Goal: Browse casually: Explore the website without a specific task or goal

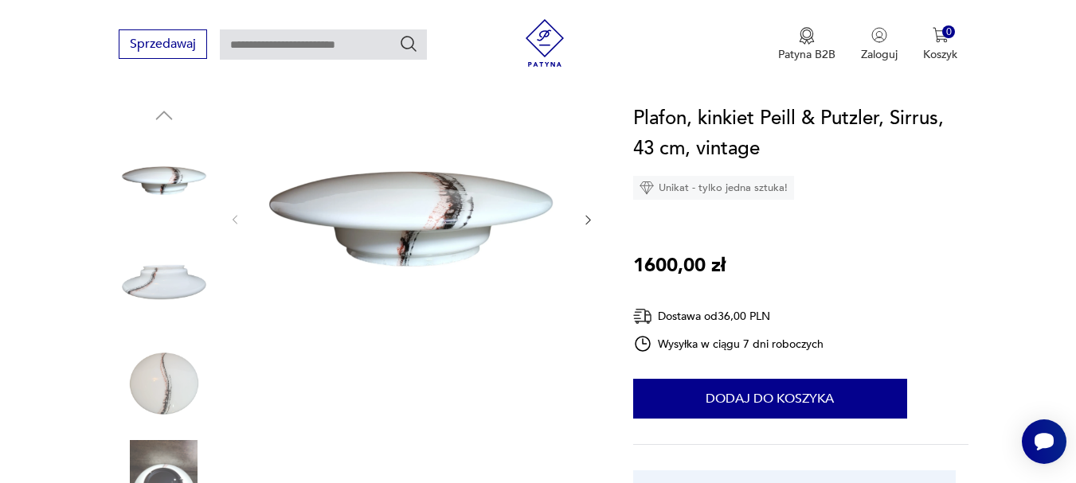
click at [588, 217] on icon "button" at bounding box center [587, 221] width 5 height 10
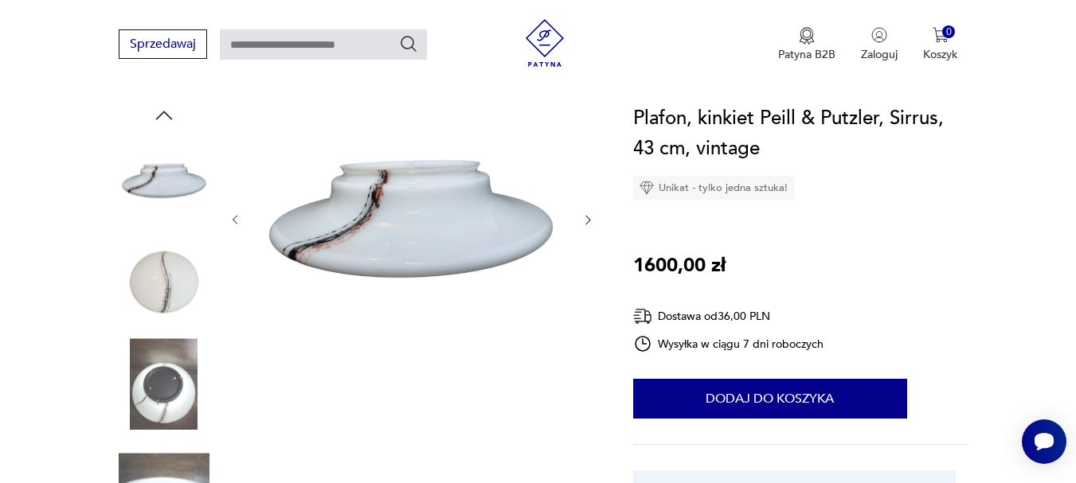
click at [588, 217] on icon "button" at bounding box center [587, 221] width 5 height 10
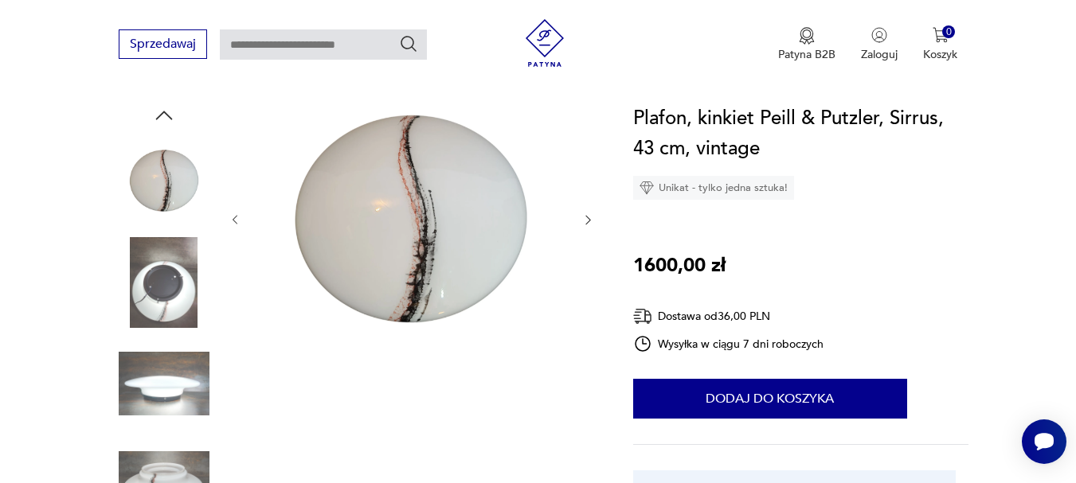
click at [588, 217] on icon "button" at bounding box center [587, 221] width 5 height 10
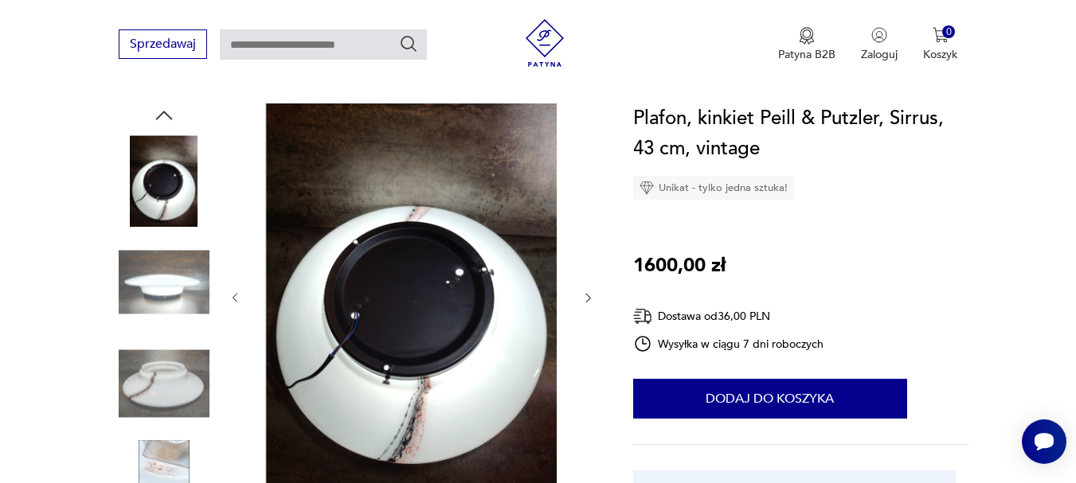
click at [589, 299] on icon "button" at bounding box center [587, 299] width 5 height 10
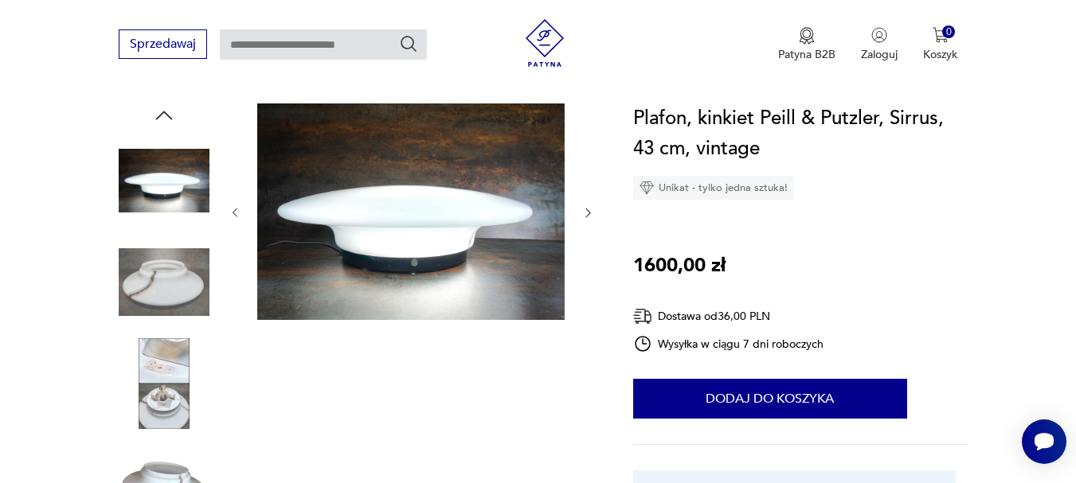
click at [589, 299] on div at bounding box center [412, 213] width 366 height 219
click at [590, 210] on icon "button" at bounding box center [588, 213] width 14 height 14
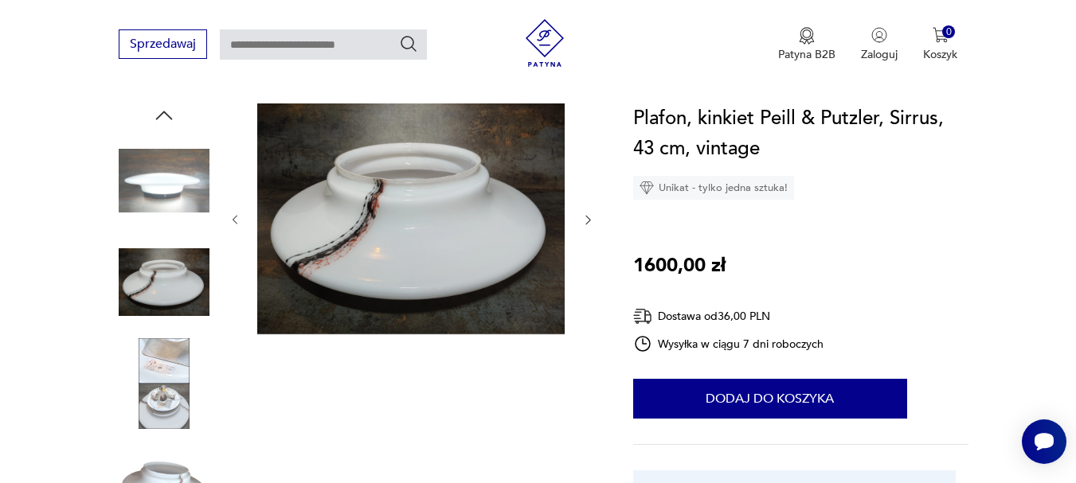
click at [588, 219] on icon "button" at bounding box center [588, 220] width 14 height 14
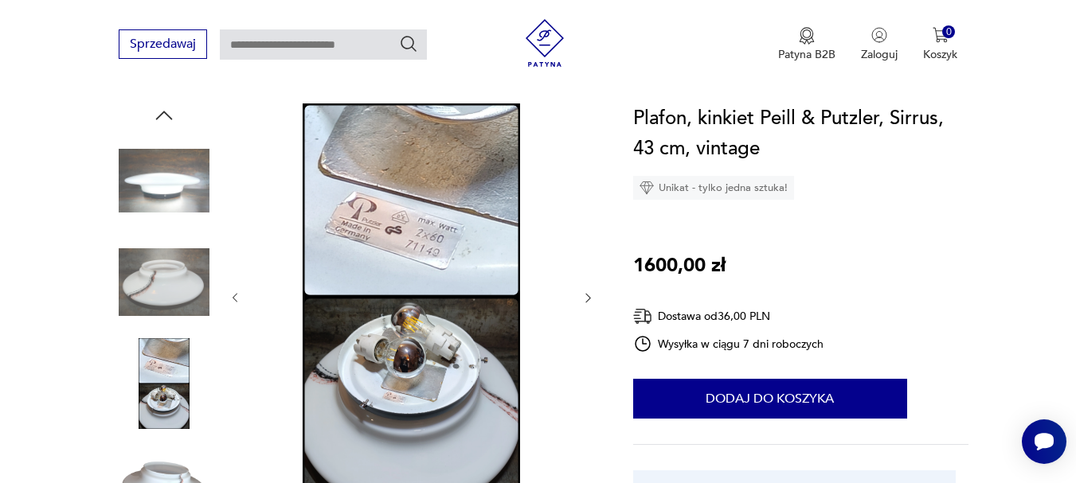
click at [587, 295] on icon "button" at bounding box center [587, 299] width 5 height 10
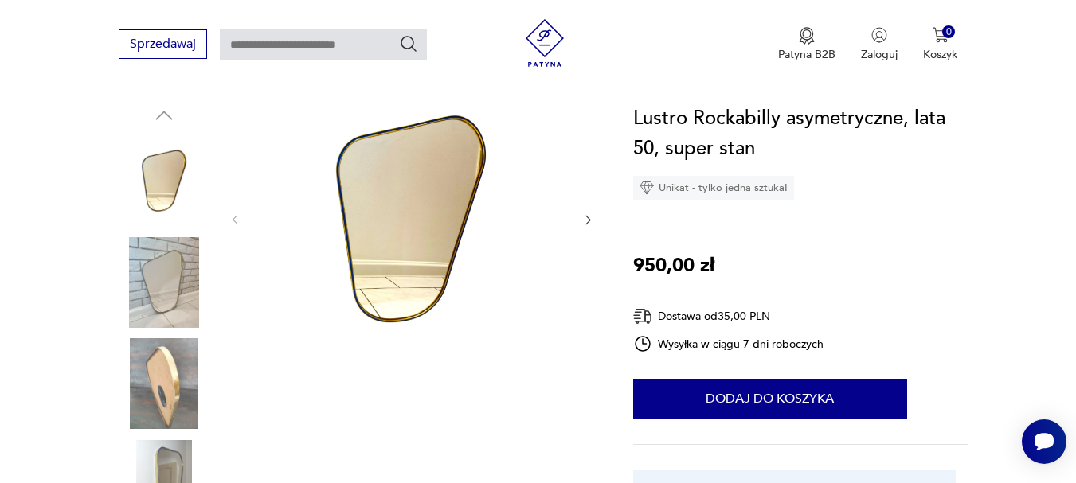
click at [585, 220] on icon "button" at bounding box center [588, 220] width 14 height 14
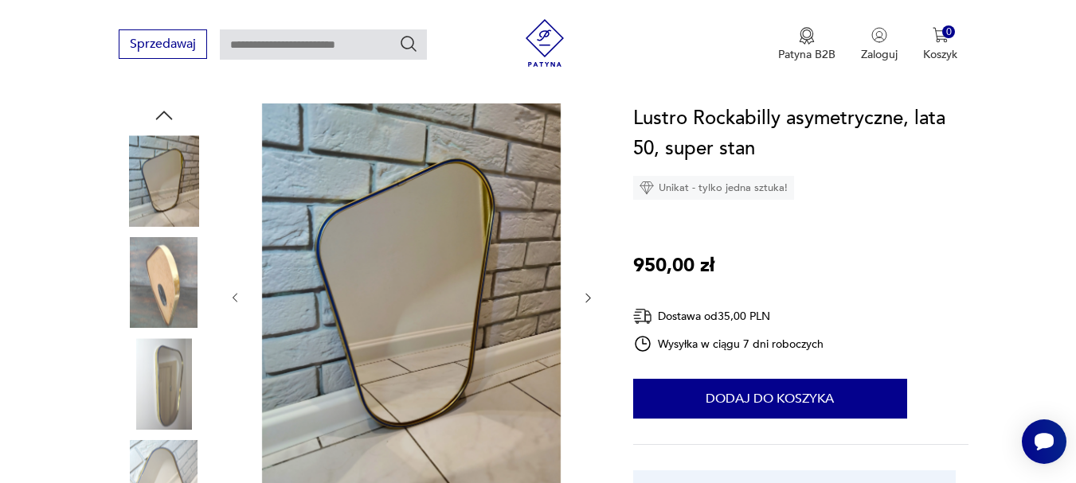
click at [588, 297] on icon "button" at bounding box center [588, 298] width 14 height 14
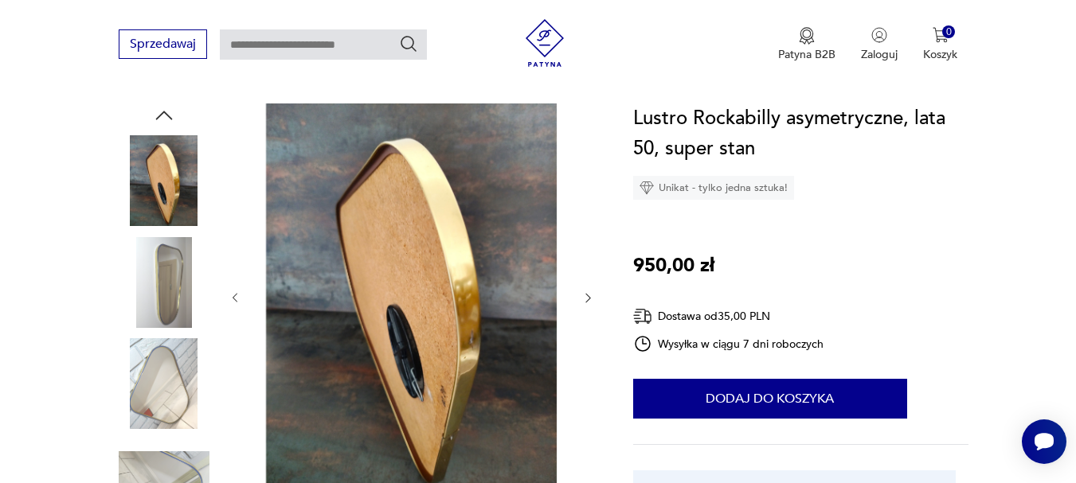
click at [588, 300] on icon "button" at bounding box center [588, 298] width 14 height 14
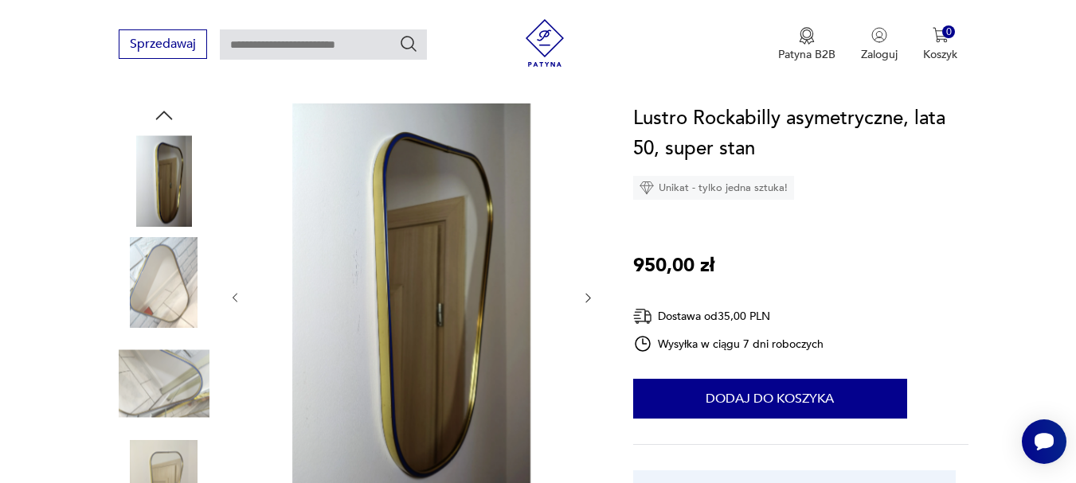
click at [588, 300] on icon "button" at bounding box center [588, 298] width 14 height 14
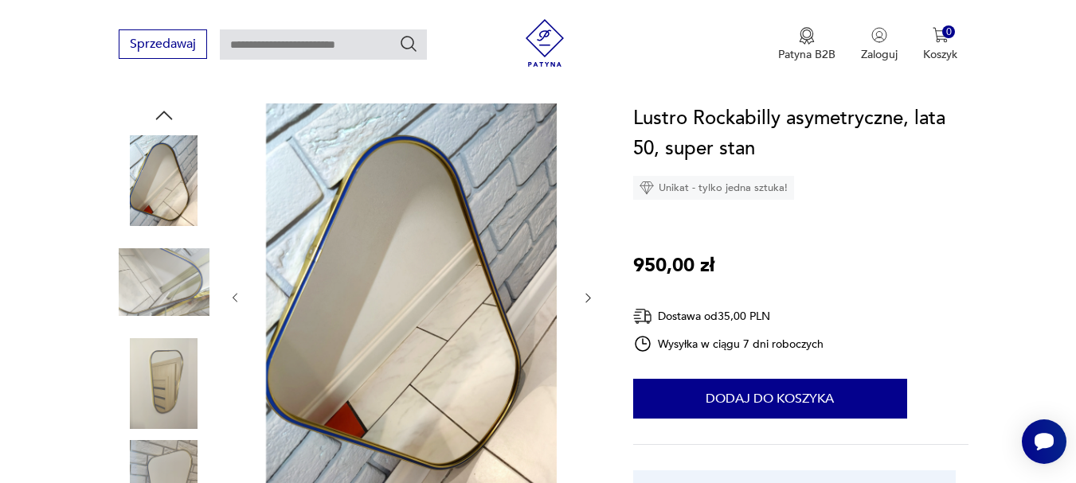
click at [588, 300] on icon "button" at bounding box center [588, 298] width 14 height 14
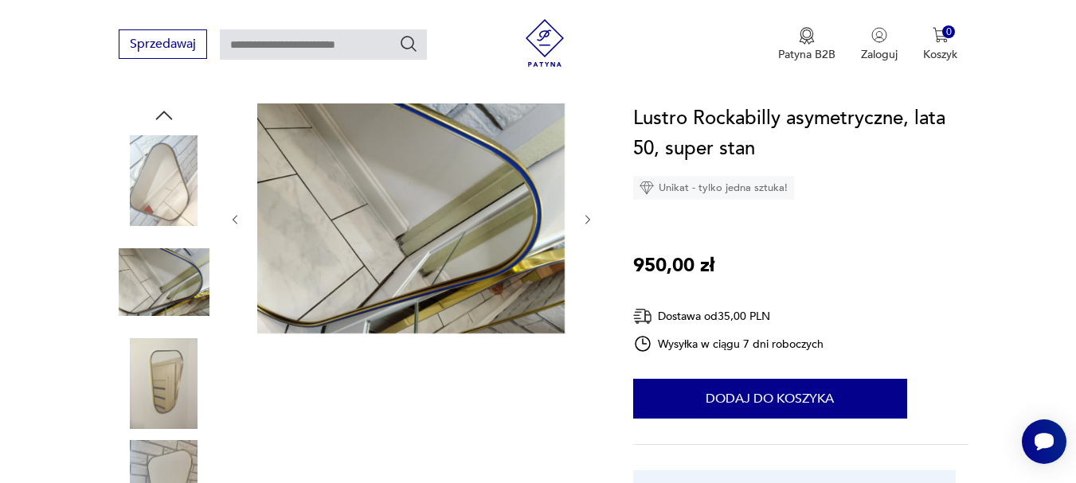
click at [588, 300] on div at bounding box center [412, 220] width 366 height 233
